Goal: Task Accomplishment & Management: Use online tool/utility

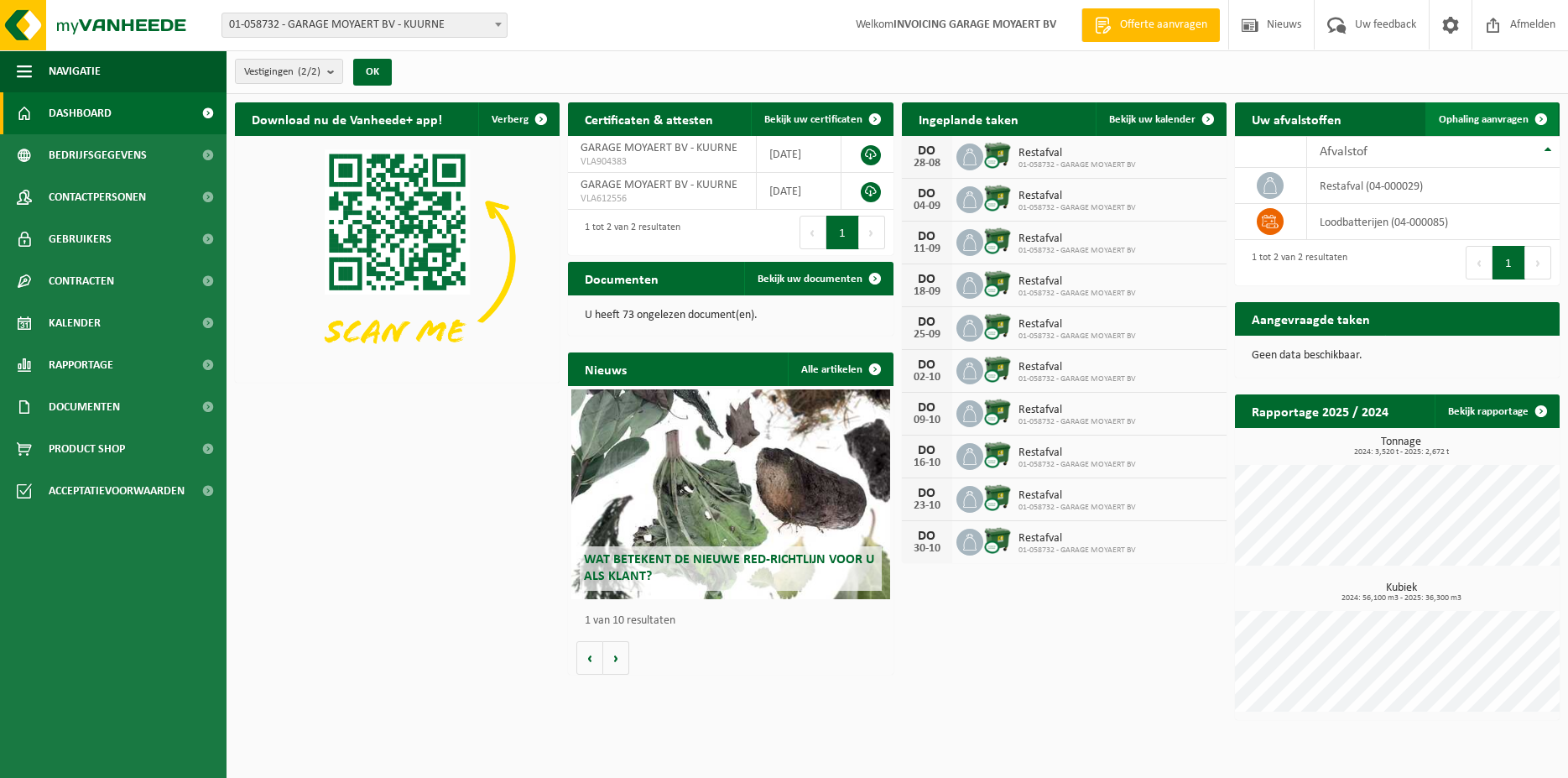
click at [1498, 112] on link "Ophaling aanvragen" at bounding box center [1491, 119] width 132 height 33
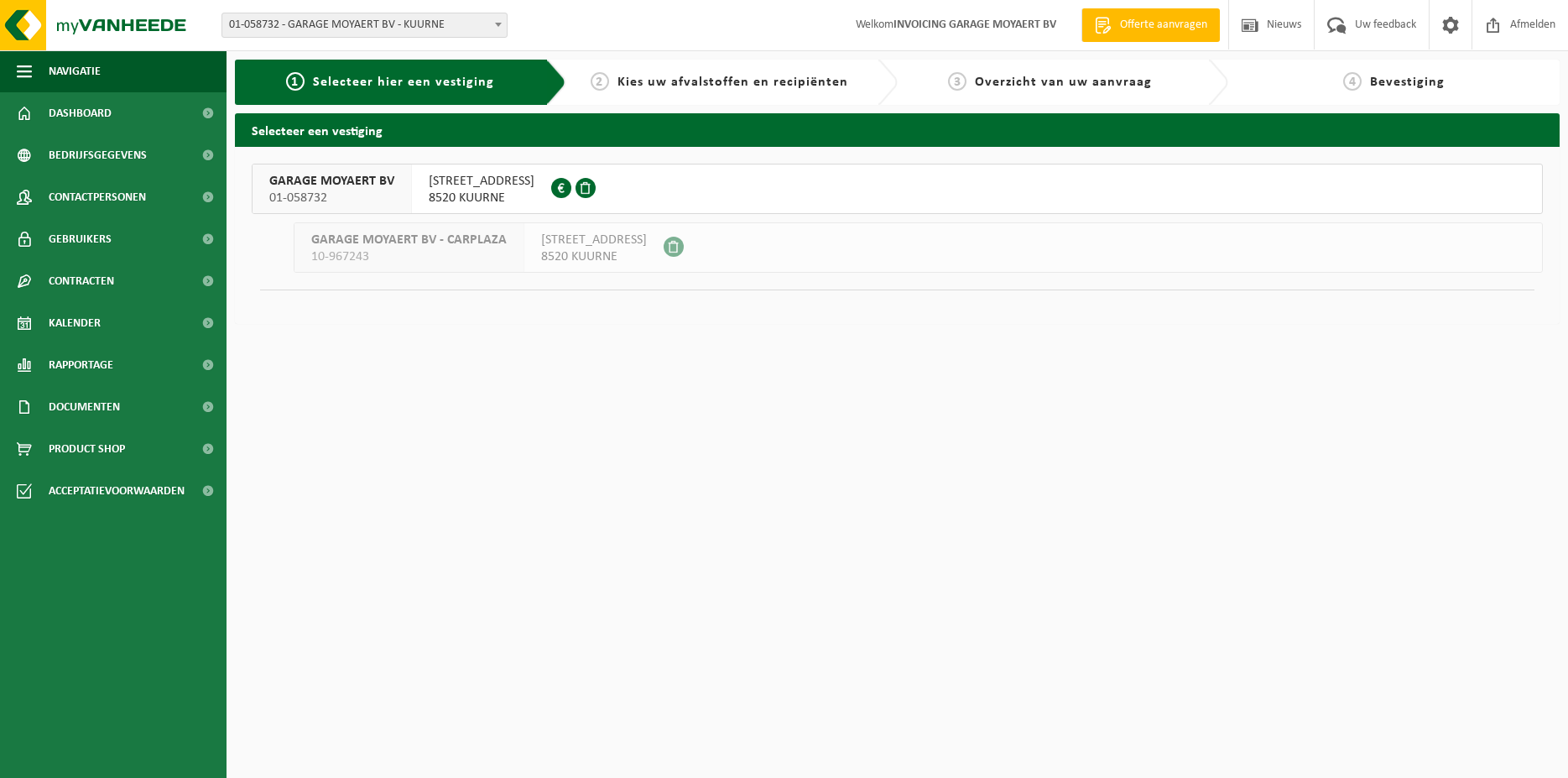
click at [518, 175] on span "BRUGSESTEENWEG 135" at bounding box center [481, 181] width 106 height 17
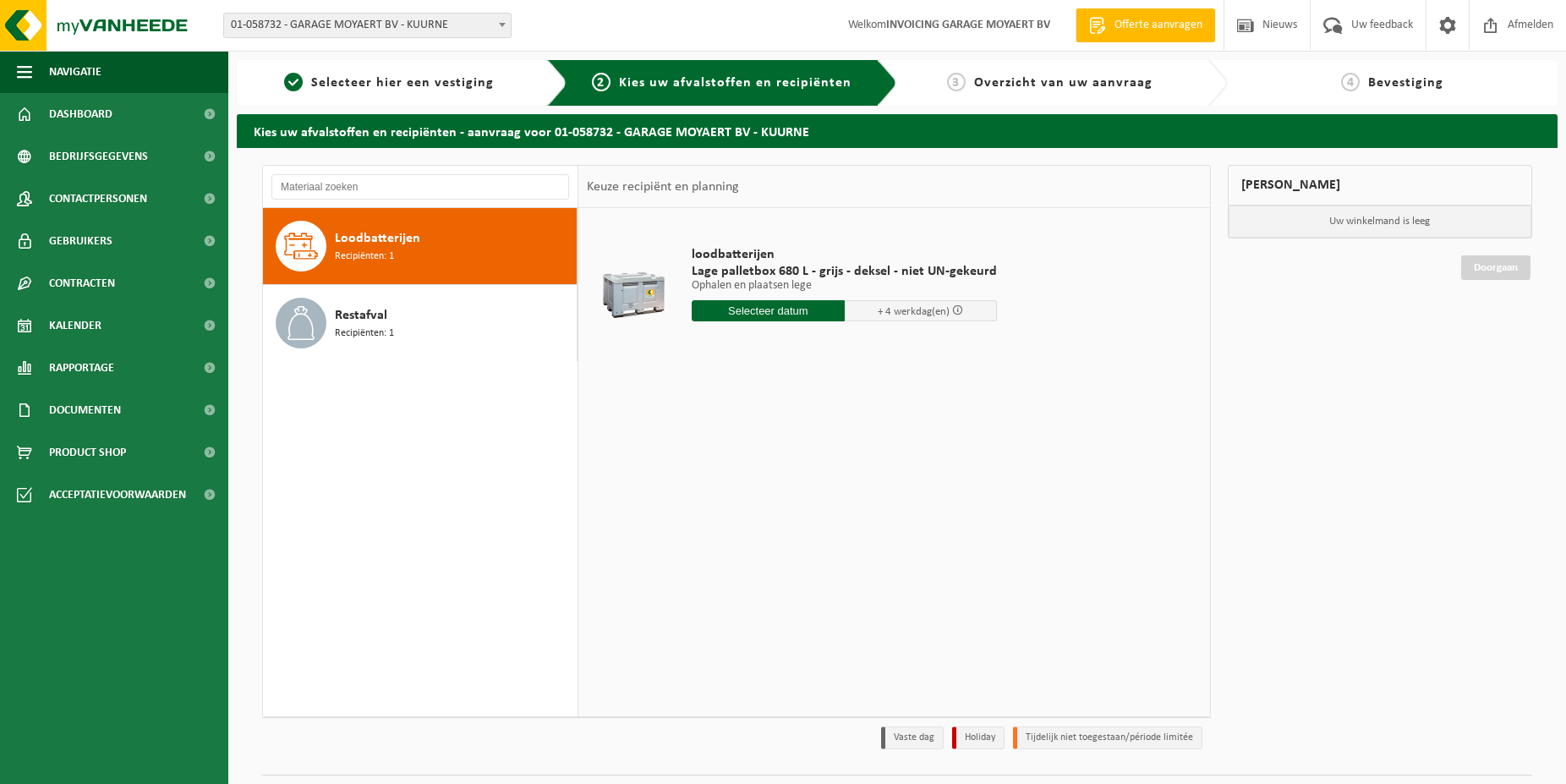
click at [401, 247] on span "Loodbatterijen" at bounding box center [378, 238] width 86 height 20
click at [787, 309] on input "text" at bounding box center [768, 311] width 153 height 21
click at [830, 514] on div "29" at bounding box center [826, 514] width 29 height 27
type input "Van 2025-08-29"
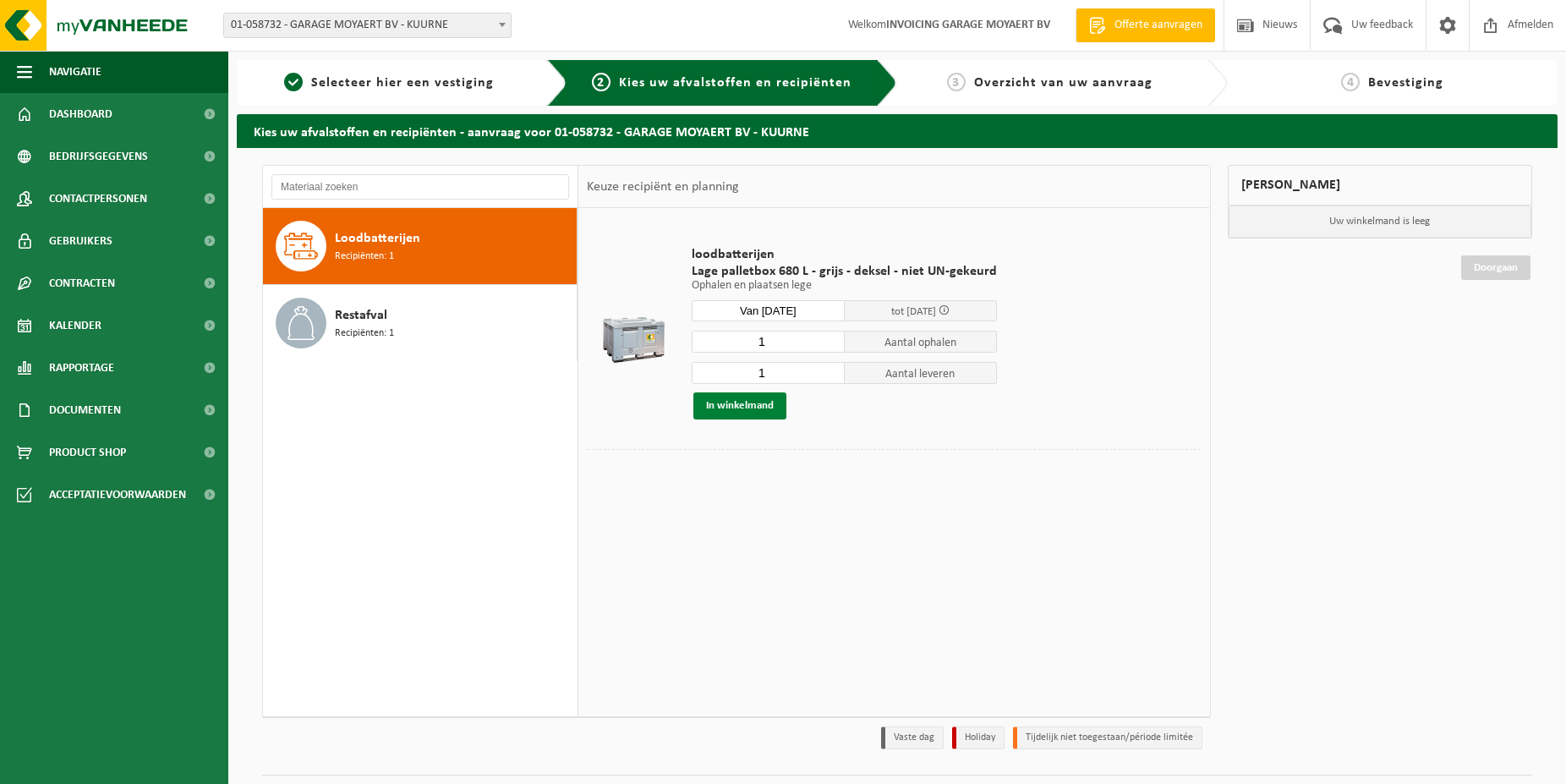
click at [763, 406] on button "In winkelmand" at bounding box center [739, 406] width 93 height 27
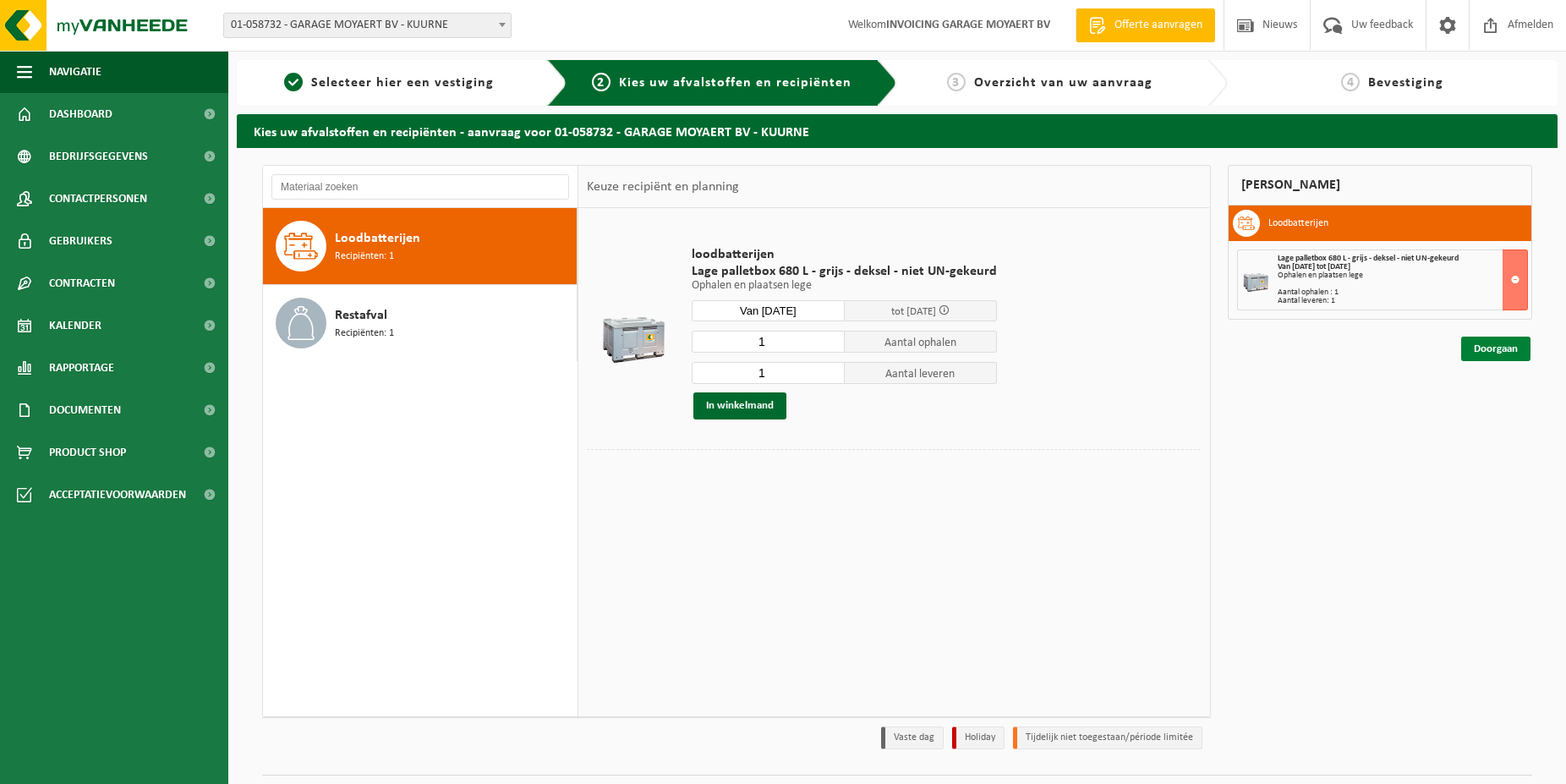
click at [1497, 347] on link "Doorgaan" at bounding box center [1496, 349] width 69 height 25
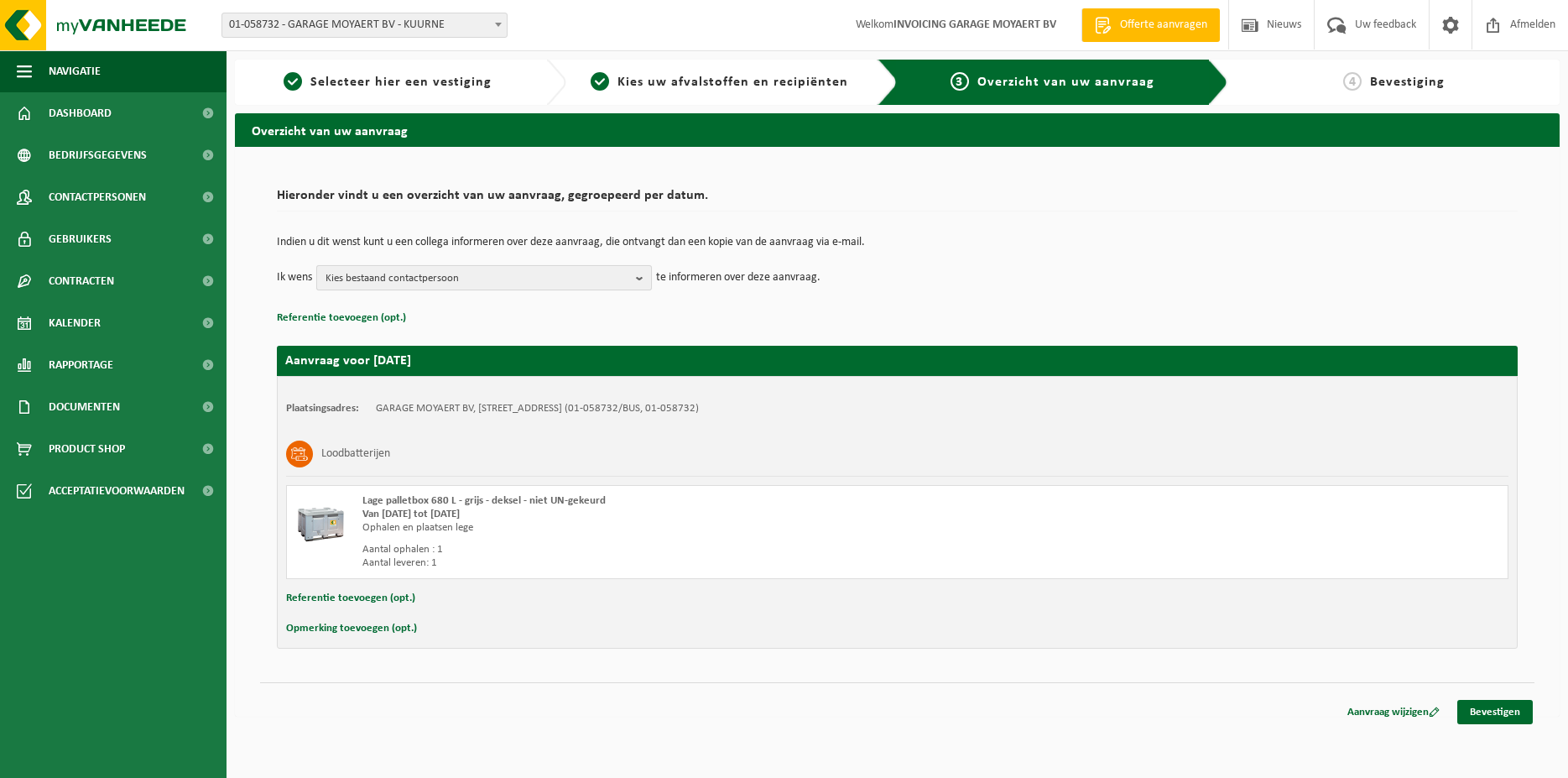
click at [633, 280] on button "Kies bestaand contactpersoon" at bounding box center [484, 277] width 336 height 25
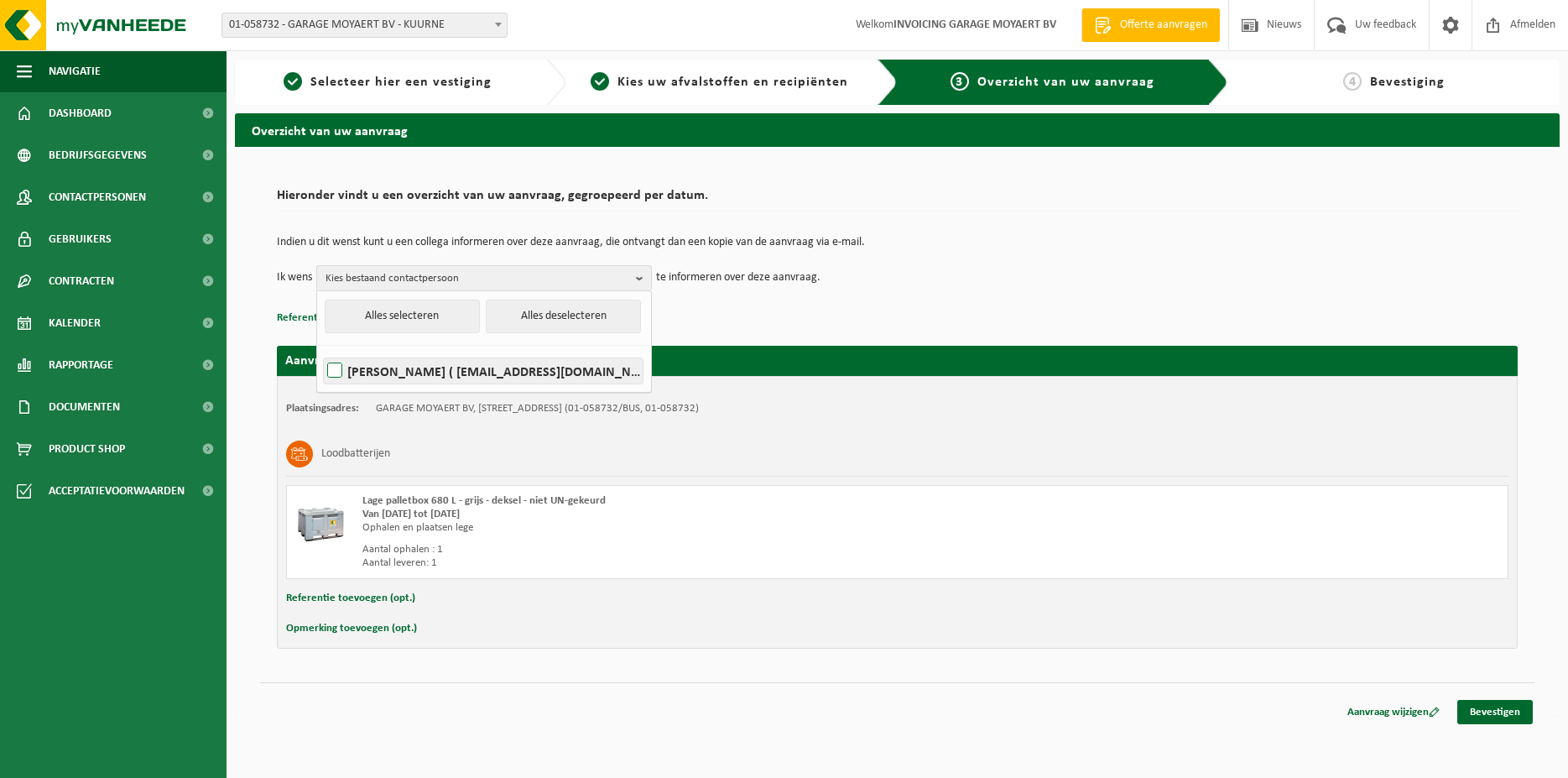
click at [567, 376] on label "LUC MOYAERT ( info@garagemoyaert.be )" at bounding box center [482, 370] width 318 height 25
click at [321, 350] on input "LUC MOYAERT ( info@garagemoyaert.be )" at bounding box center [320, 349] width 1 height 1
checkbox input "true"
click at [834, 318] on p "Referentie toevoegen (opt.)" at bounding box center [897, 318] width 1241 height 22
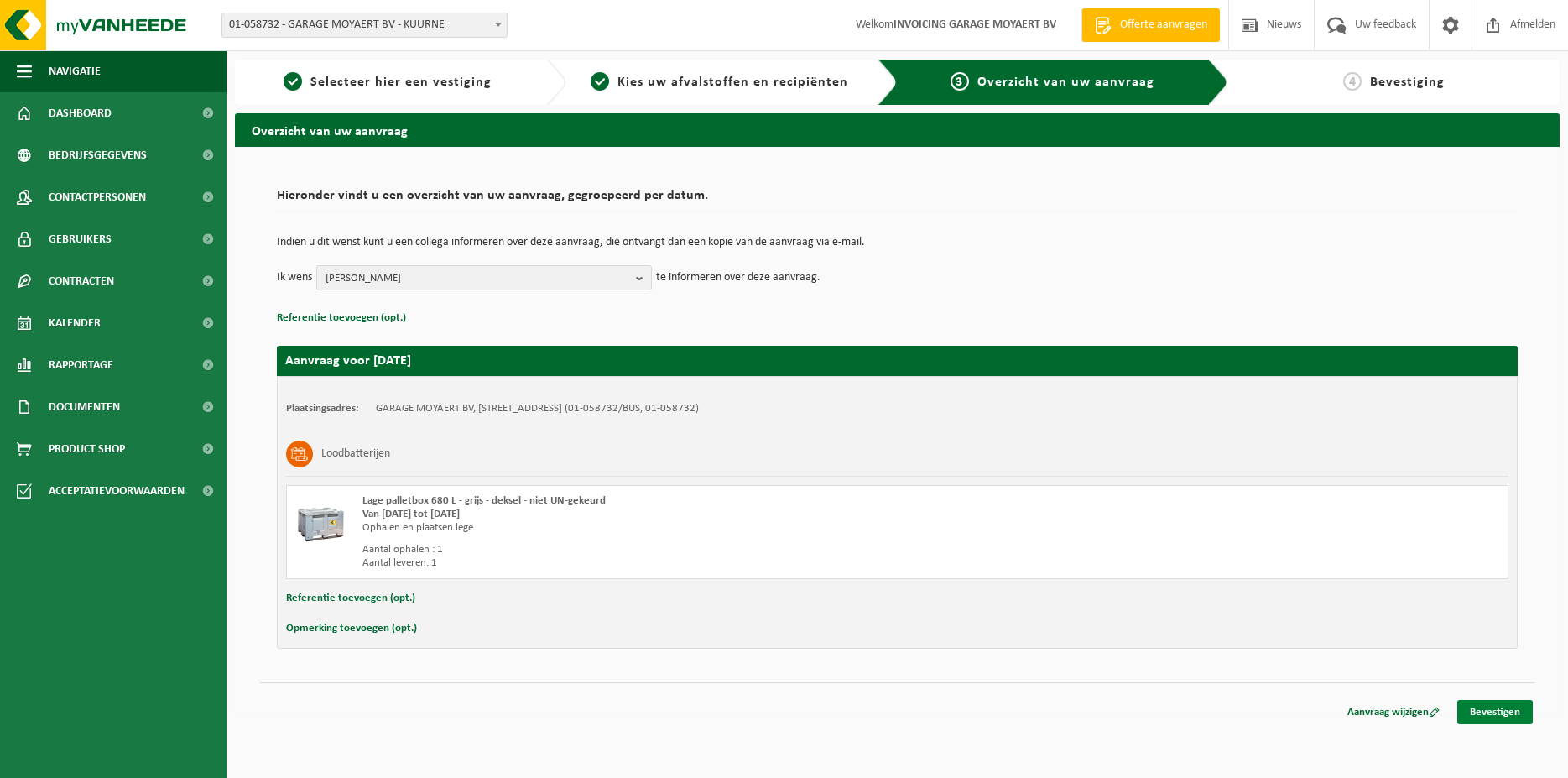
click at [1507, 712] on link "Bevestigen" at bounding box center [1494, 712] width 75 height 25
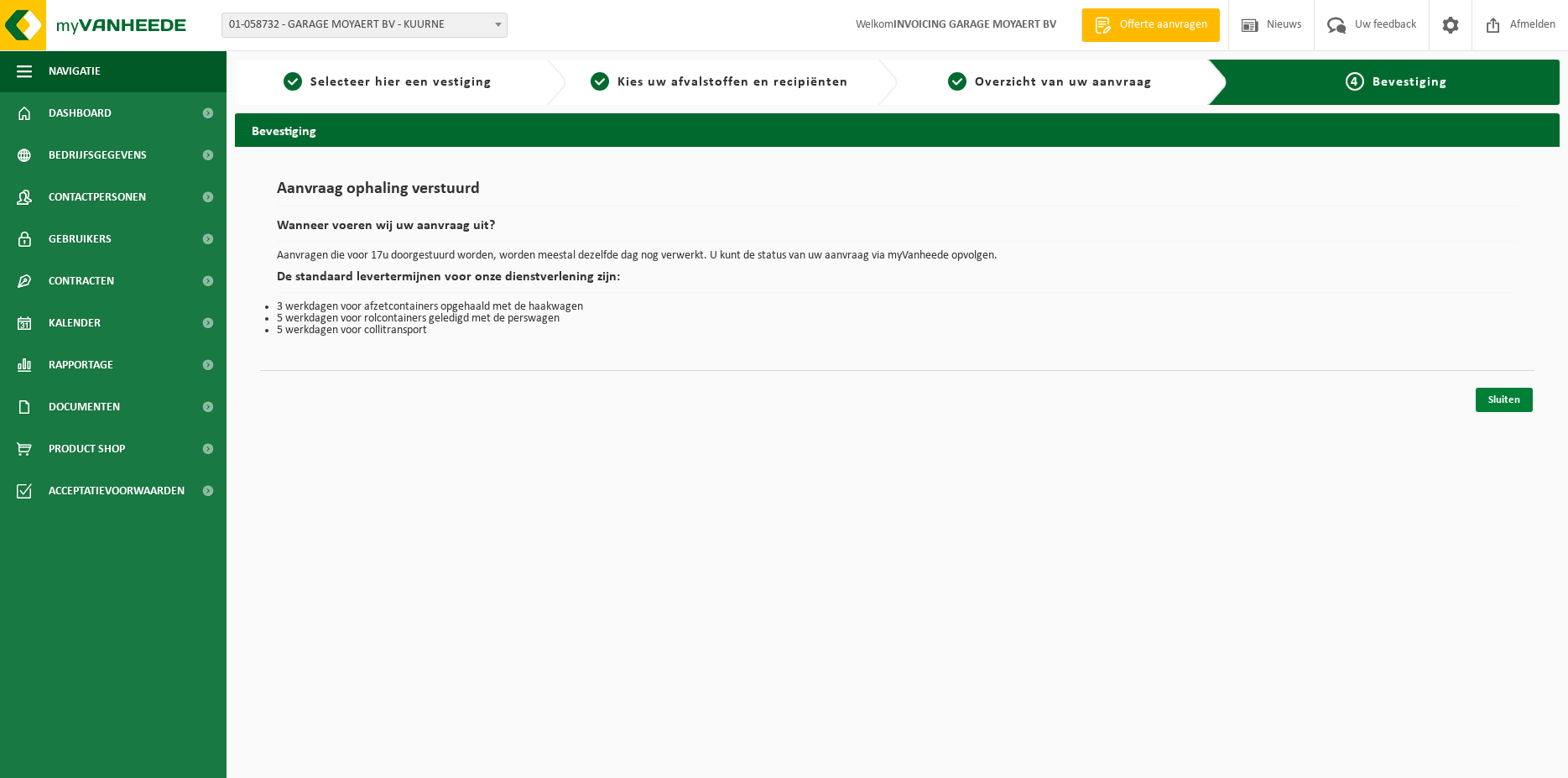
click at [1508, 404] on link "Sluiten" at bounding box center [1503, 400] width 57 height 25
